Goal: Complete application form

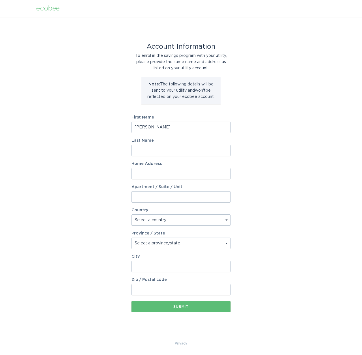
type input "[PERSON_NAME]"
select select "US"
click at [163, 236] on div "Province / State Select a province/state [US_STATE] [US_STATE] [US_STATE] [US_S…" at bounding box center [181, 241] width 99 height 18
select select "AZ"
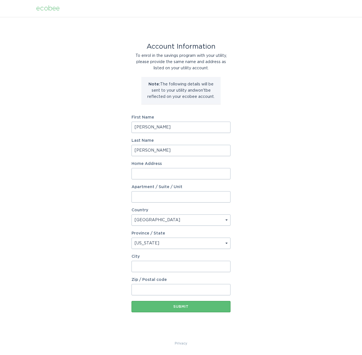
click at [167, 196] on input "Apartment / Suite / Unit" at bounding box center [181, 196] width 99 height 11
type input "Apt. 831"
type input "[STREET_ADDRESS]"
type input "[GEOGRAPHIC_DATA]"
type input "85745"
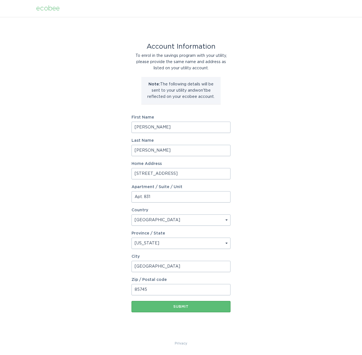
click at [231, 302] on div "Account Information To enrol in the savings program with your utility, please p…" at bounding box center [181, 179] width 362 height 324
click at [221, 305] on div "Submit" at bounding box center [180, 306] width 93 height 3
